Goal: Use online tool/utility: Utilize a website feature to perform a specific function

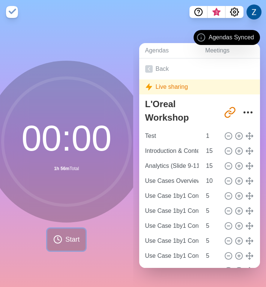
click at [65, 241] on span "Start" at bounding box center [72, 240] width 14 height 10
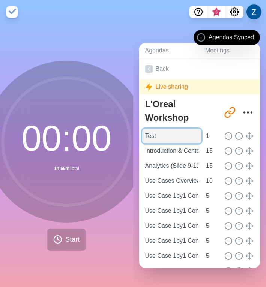
click at [181, 136] on input "Test" at bounding box center [172, 136] width 60 height 15
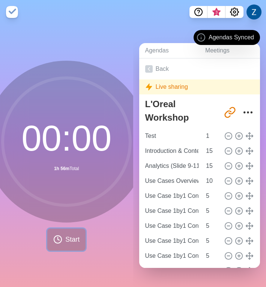
click at [69, 240] on span "Start" at bounding box center [72, 240] width 14 height 10
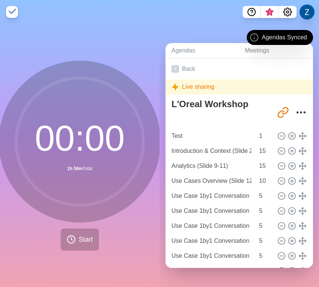
click at [147, 16] on nav "3" at bounding box center [159, 12] width 319 height 24
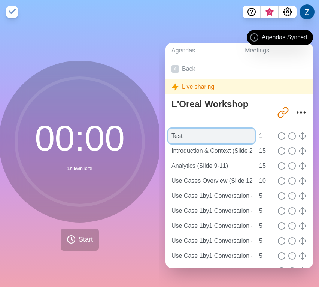
click at [207, 134] on input "Test" at bounding box center [212, 136] width 86 height 15
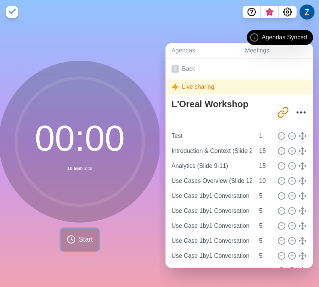
click at [78, 241] on button "Start" at bounding box center [80, 240] width 38 height 22
click at [181, 68] on link "Back" at bounding box center [240, 68] width 148 height 21
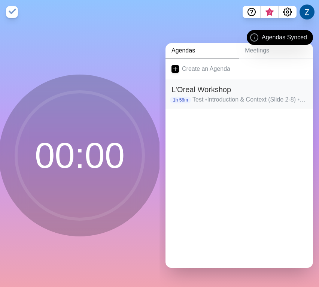
click at [198, 94] on h2 "L'Oreal Workshop" at bounding box center [240, 89] width 136 height 11
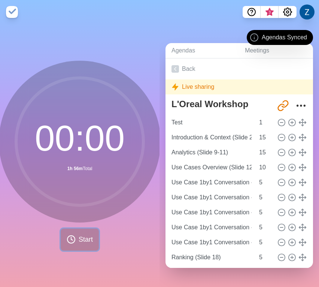
click at [77, 241] on button "Start" at bounding box center [80, 240] width 38 height 22
click at [72, 240] on icon at bounding box center [71, 239] width 9 height 9
click at [177, 72] on icon at bounding box center [175, 68] width 7 height 7
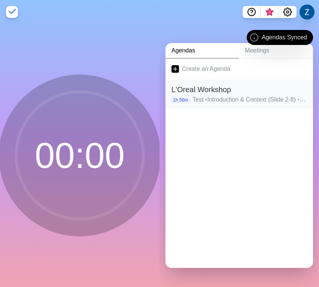
click at [211, 102] on p "Test • Introduction & Context (Slide 2-8) • Analytics (Slide 9-11) • Use Cases …" at bounding box center [250, 99] width 115 height 9
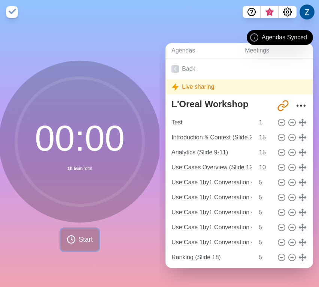
click at [80, 235] on span "Start" at bounding box center [86, 240] width 14 height 10
click at [263, 34] on span "Agendas Synced" at bounding box center [284, 37] width 45 height 9
click at [300, 11] on button at bounding box center [308, 12] width 16 height 16
click at [305, 12] on button at bounding box center [308, 12] width 16 height 16
click at [72, 241] on icon at bounding box center [71, 239] width 9 height 9
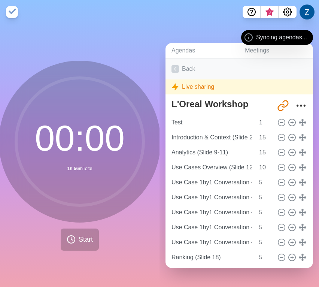
click at [180, 66] on link "Back" at bounding box center [240, 68] width 148 height 21
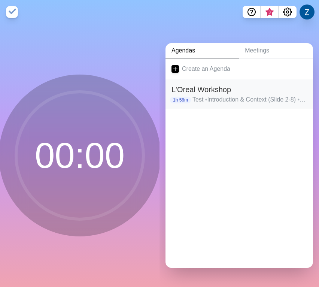
click at [173, 90] on h2 "L'Oreal Workshop" at bounding box center [240, 89] width 136 height 11
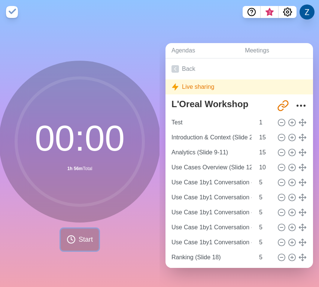
click at [71, 244] on icon at bounding box center [71, 239] width 9 height 9
click at [306, 108] on icon "More" at bounding box center [301, 106] width 12 height 12
click at [300, 105] on icon "More" at bounding box center [301, 106] width 12 height 12
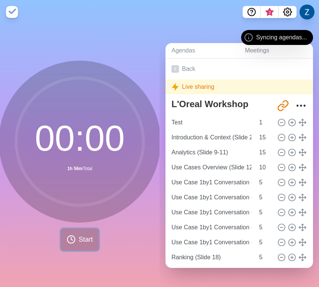
click at [67, 240] on icon at bounding box center [71, 239] width 9 height 9
click at [282, 123] on icon at bounding box center [282, 122] width 8 height 8
click at [280, 123] on icon at bounding box center [282, 122] width 8 height 8
click at [305, 13] on button at bounding box center [308, 12] width 16 height 16
click at [287, 13] on circle "Settings" at bounding box center [288, 12] width 2 height 2
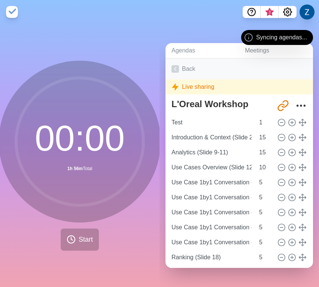
click at [186, 67] on link "Back" at bounding box center [240, 68] width 148 height 21
click at [187, 53] on link "Agendas" at bounding box center [202, 50] width 73 height 15
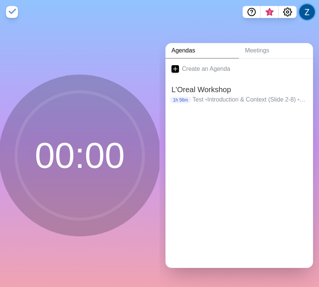
click at [306, 10] on button at bounding box center [308, 12] width 16 height 16
click at [293, 27] on p "Sign out" at bounding box center [296, 28] width 22 height 9
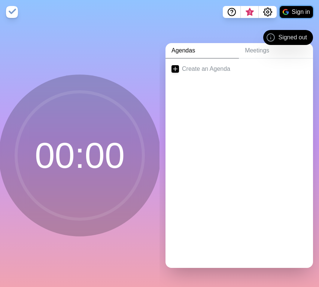
click at [294, 10] on button "Sign in" at bounding box center [296, 12] width 33 height 12
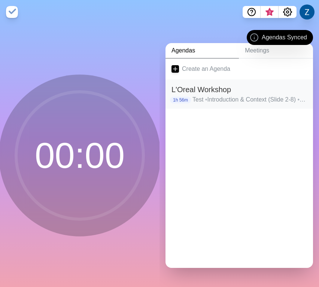
click at [208, 99] on span "•" at bounding box center [206, 99] width 2 height 6
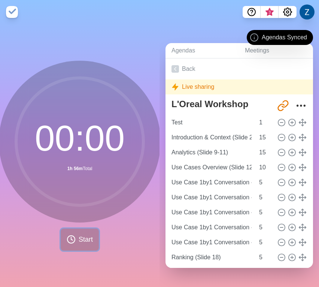
click at [76, 239] on button "Start" at bounding box center [80, 240] width 38 height 22
click at [282, 120] on icon at bounding box center [282, 122] width 8 height 8
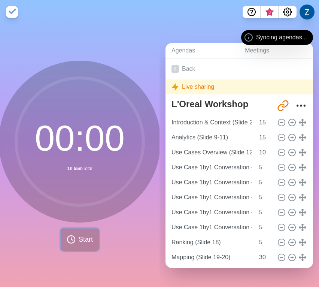
click at [75, 246] on button "Start" at bounding box center [80, 240] width 38 height 22
click at [13, 13] on img at bounding box center [12, 12] width 12 height 12
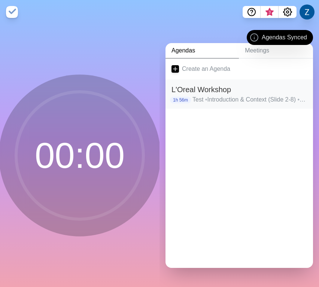
click at [207, 95] on p "Test • Introduction & Context (Slide 2-8) • Analytics (Slide 9-11) • Use Cases …" at bounding box center [250, 99] width 115 height 9
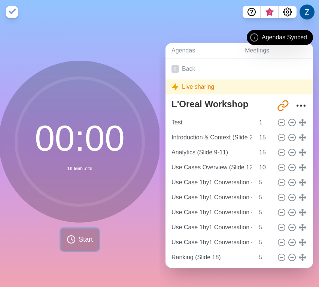
click at [82, 239] on span "Start" at bounding box center [86, 240] width 14 height 10
click at [81, 242] on span "Start" at bounding box center [86, 240] width 14 height 10
click at [73, 242] on circle at bounding box center [70, 239] width 7 height 7
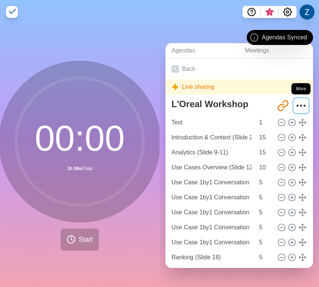
click at [300, 105] on icon "More" at bounding box center [301, 106] width 12 height 12
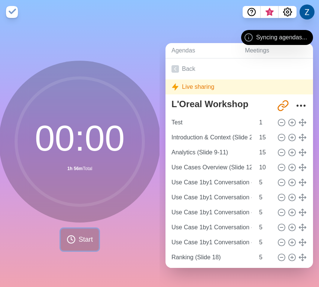
click at [67, 243] on icon at bounding box center [71, 239] width 9 height 9
click at [84, 238] on span "Start" at bounding box center [86, 240] width 14 height 10
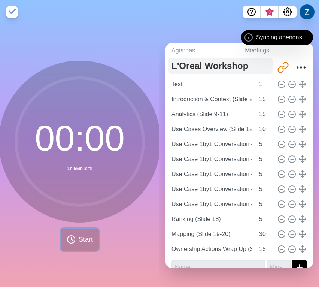
scroll to position [40, 0]
